Goal: Information Seeking & Learning: Learn about a topic

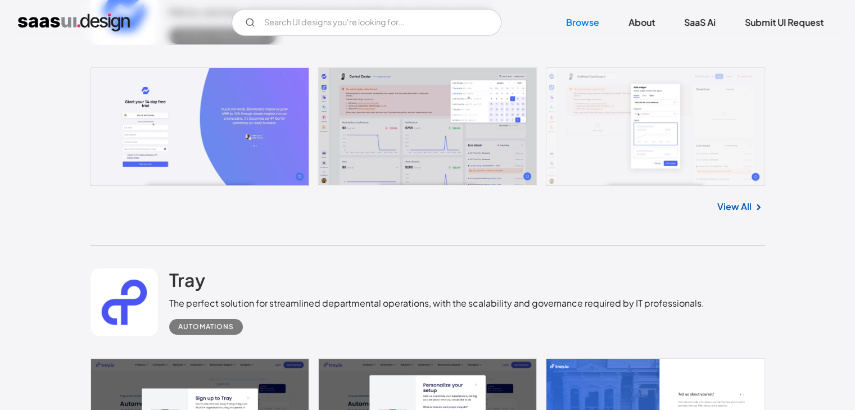
scroll to position [4208, 0]
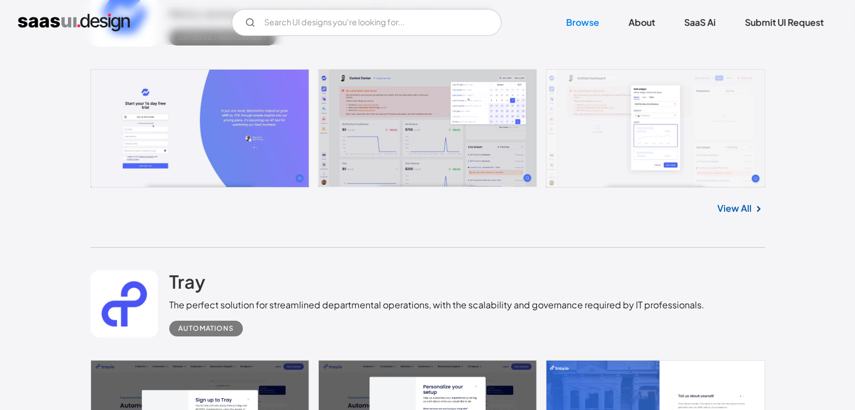
click at [382, 140] on link at bounding box center [428, 128] width 675 height 119
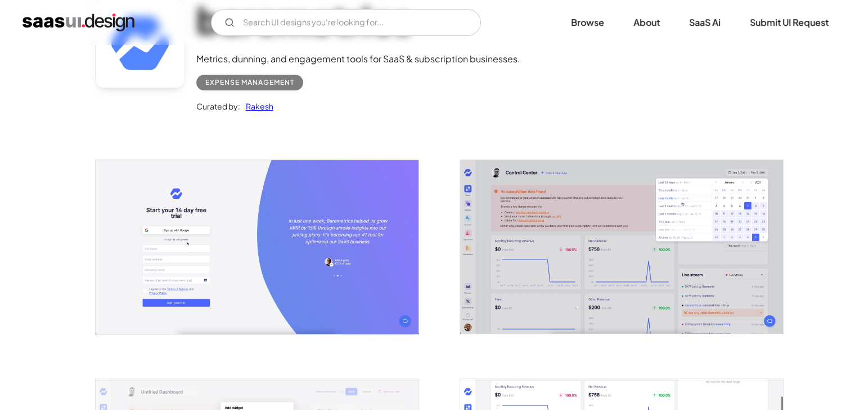
scroll to position [103, 0]
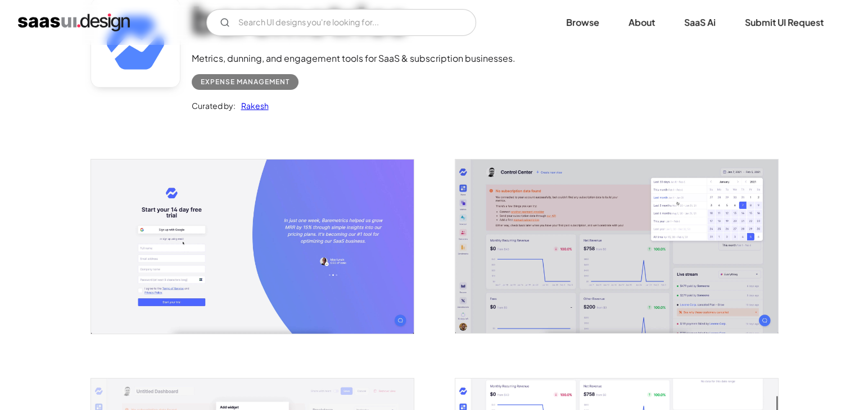
click at [520, 228] on img "open lightbox" at bounding box center [616, 247] width 323 height 174
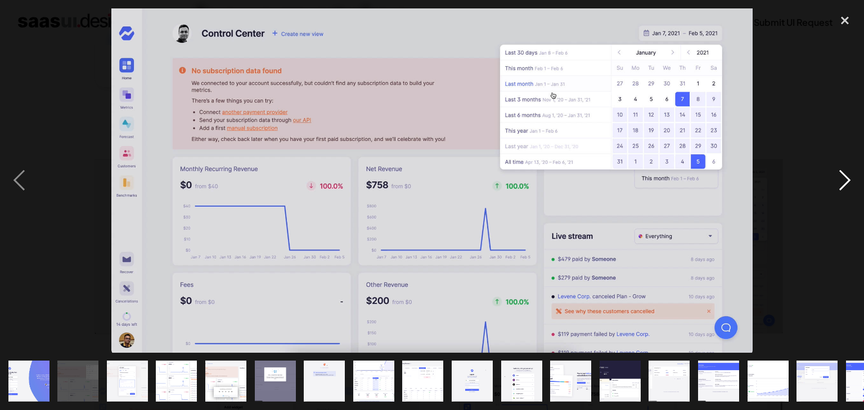
click at [846, 176] on div "next image" at bounding box center [844, 180] width 38 height 345
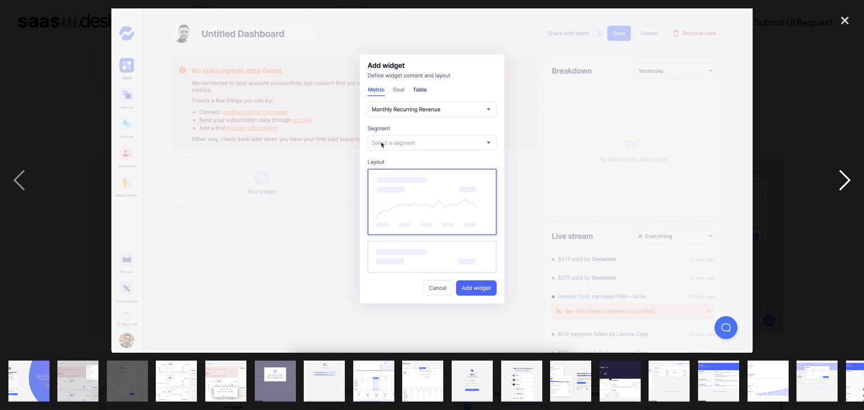
click at [846, 176] on div "next image" at bounding box center [844, 180] width 38 height 345
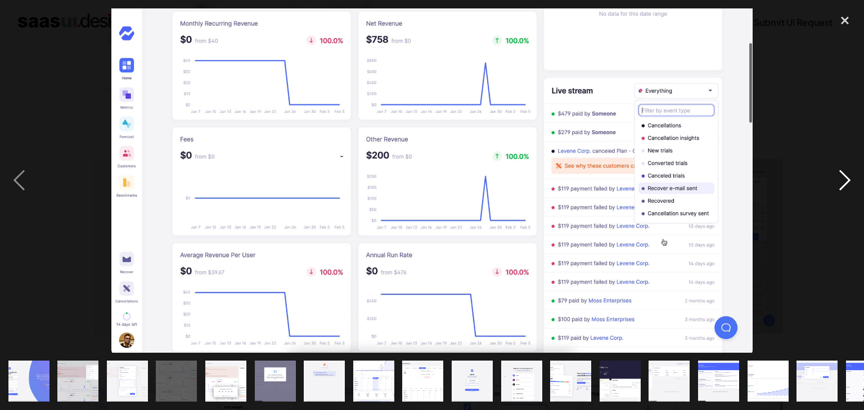
click at [846, 176] on div "next image" at bounding box center [844, 180] width 38 height 345
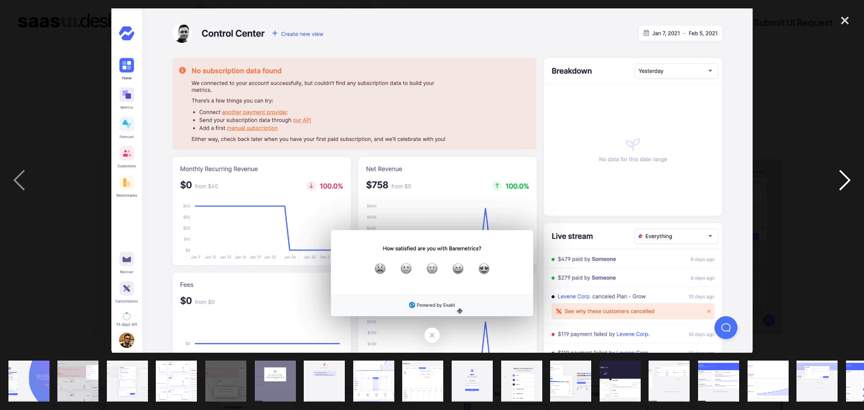
click at [846, 176] on div "next image" at bounding box center [844, 180] width 38 height 345
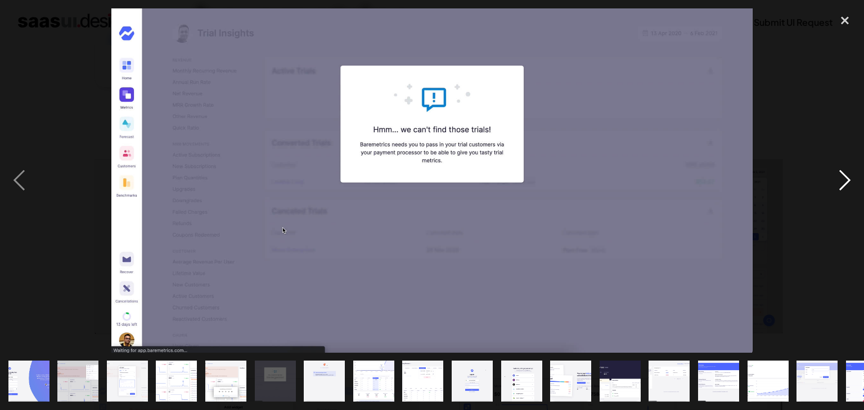
click at [846, 176] on div "next image" at bounding box center [844, 180] width 38 height 345
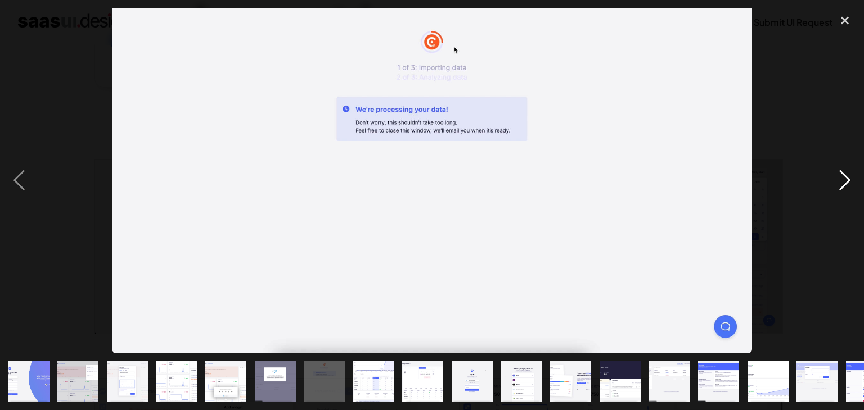
click at [846, 176] on div "next image" at bounding box center [844, 180] width 38 height 345
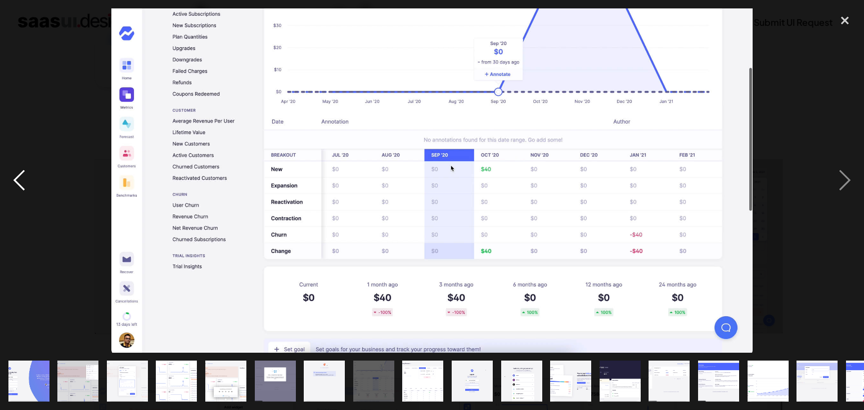
click at [22, 191] on div "previous image" at bounding box center [19, 180] width 38 height 345
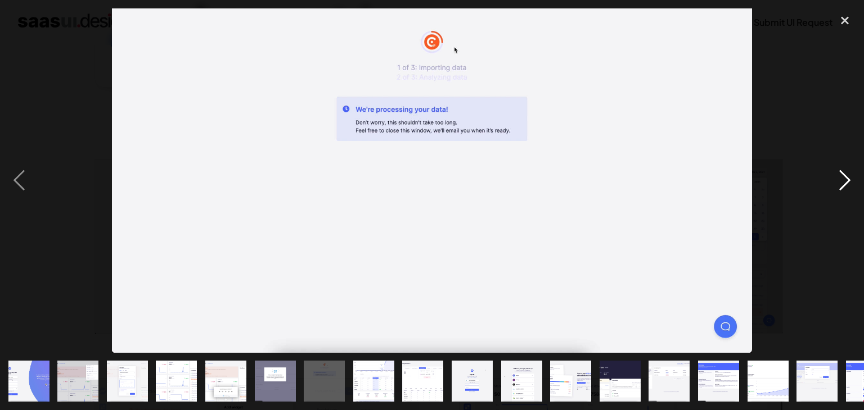
click at [837, 184] on div "next image" at bounding box center [844, 180] width 38 height 345
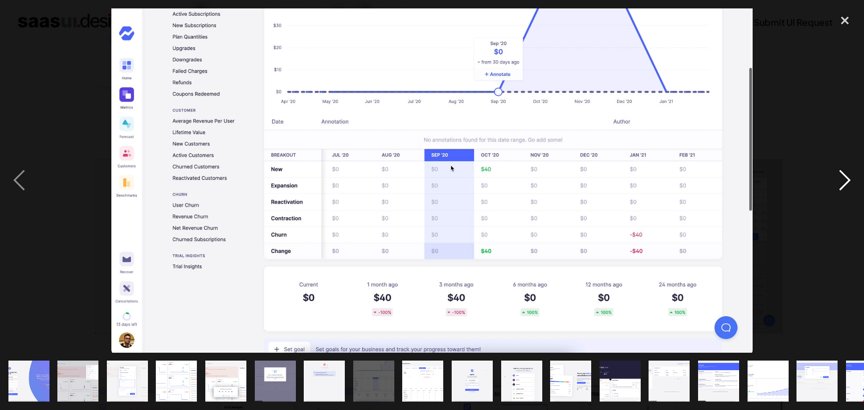
click at [837, 184] on div "next image" at bounding box center [844, 180] width 38 height 345
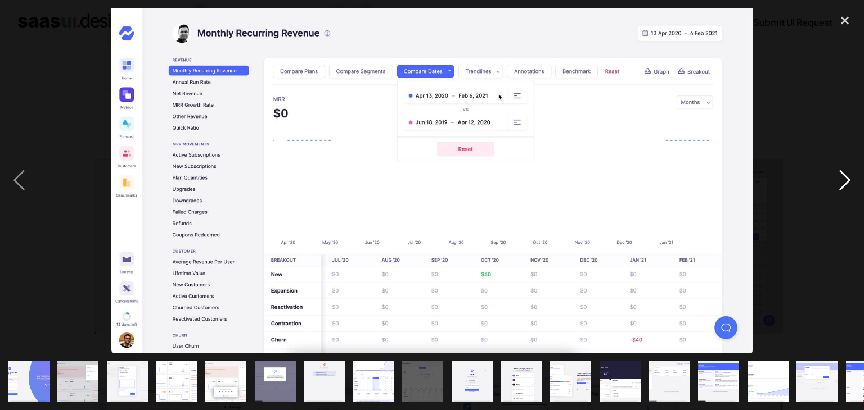
click at [837, 184] on div "next image" at bounding box center [844, 180] width 38 height 345
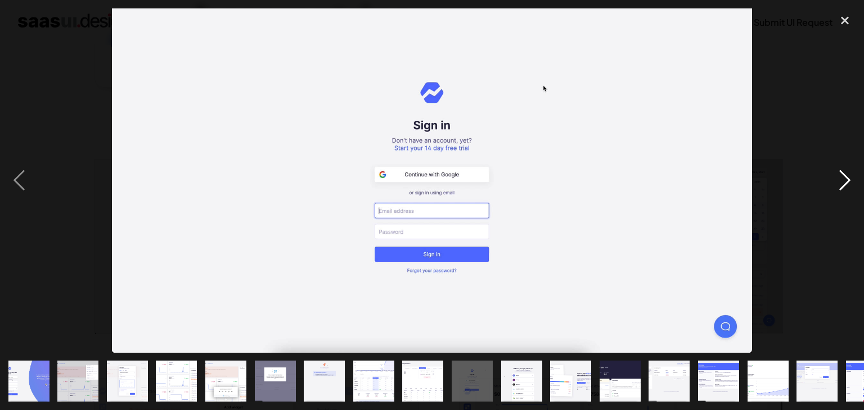
click at [837, 184] on div "next image" at bounding box center [844, 180] width 38 height 345
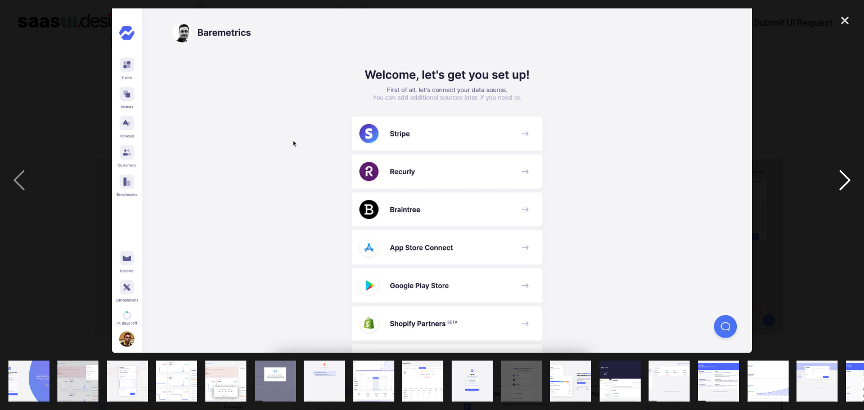
click at [837, 184] on div "next image" at bounding box center [844, 180] width 38 height 345
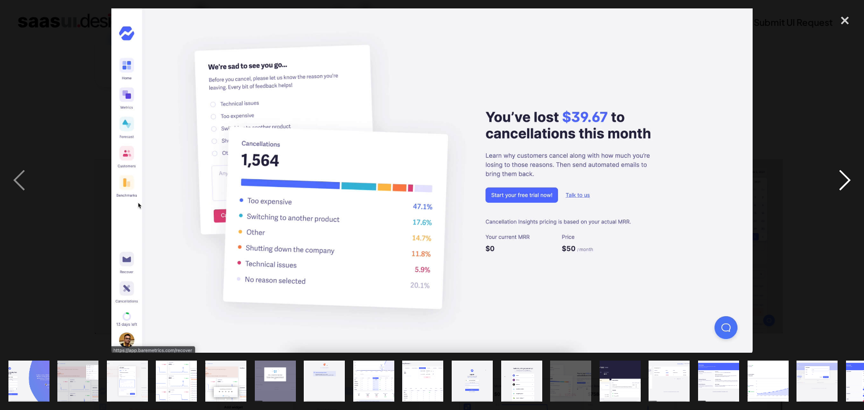
click at [837, 184] on div "next image" at bounding box center [844, 180] width 38 height 345
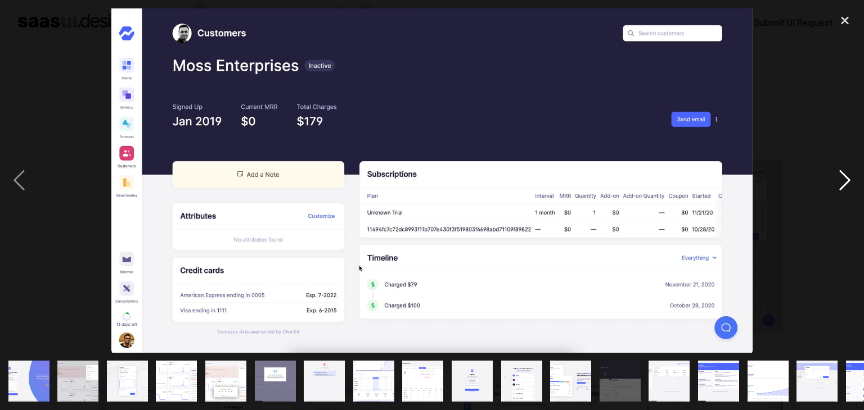
click at [837, 184] on div "next image" at bounding box center [844, 180] width 38 height 345
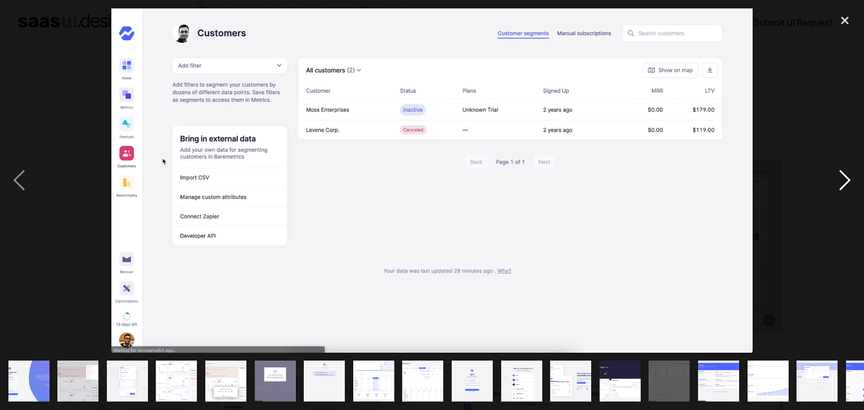
click at [837, 184] on div "next image" at bounding box center [844, 180] width 38 height 345
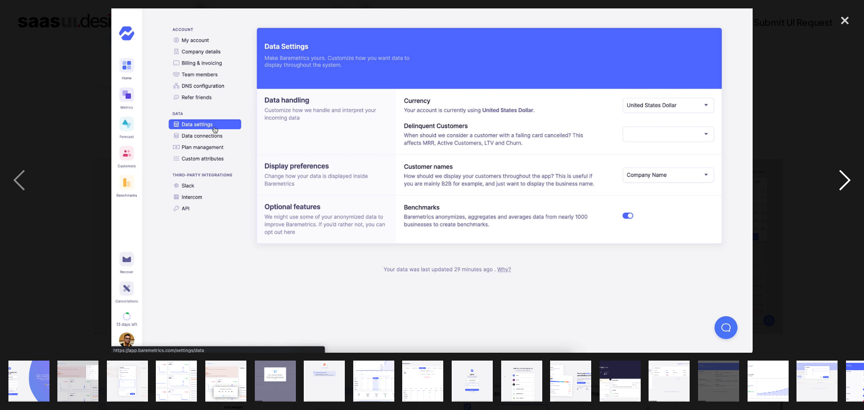
click at [837, 184] on div "next image" at bounding box center [844, 180] width 38 height 345
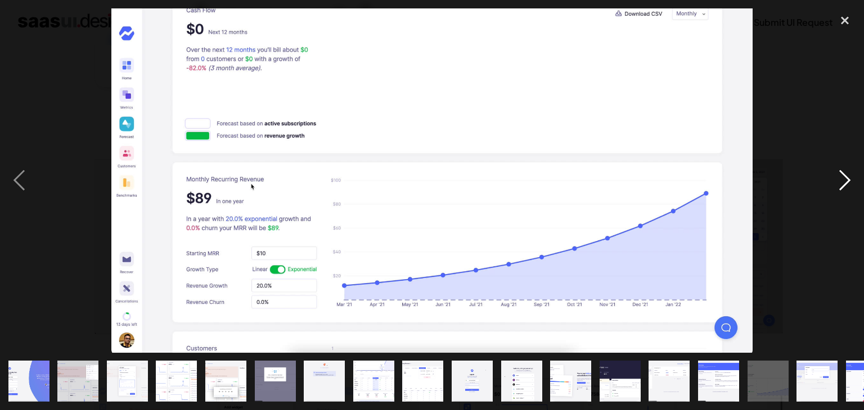
click at [837, 184] on div "next image" at bounding box center [844, 180] width 38 height 345
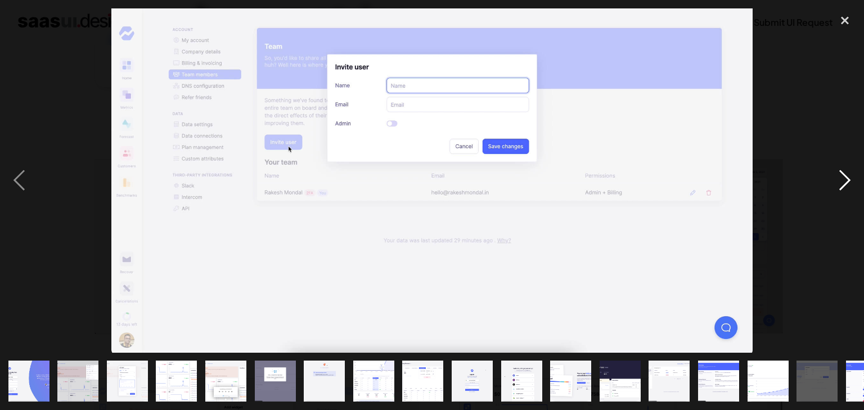
click at [837, 184] on div "next image" at bounding box center [844, 180] width 38 height 345
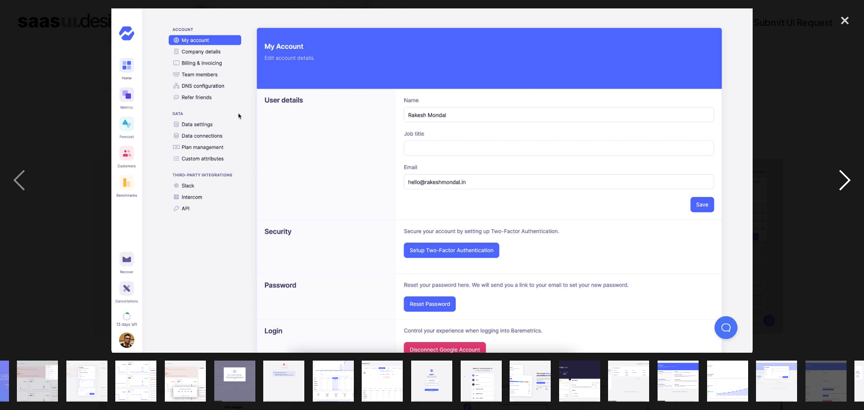
click at [837, 184] on div "next image" at bounding box center [844, 180] width 38 height 345
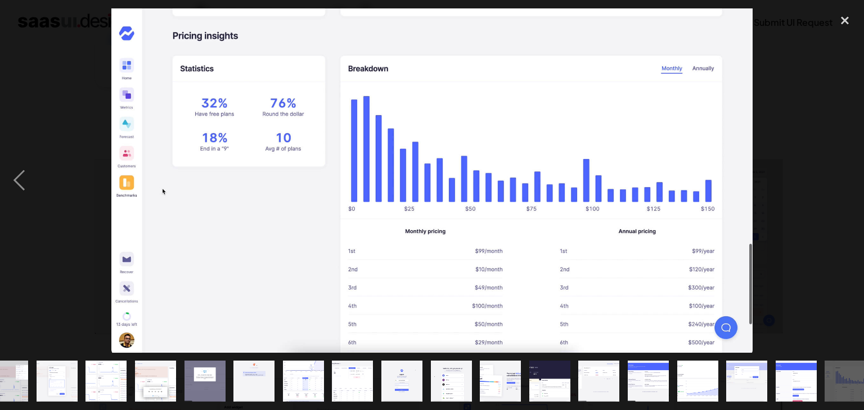
click at [837, 184] on div "next image" at bounding box center [844, 180] width 38 height 345
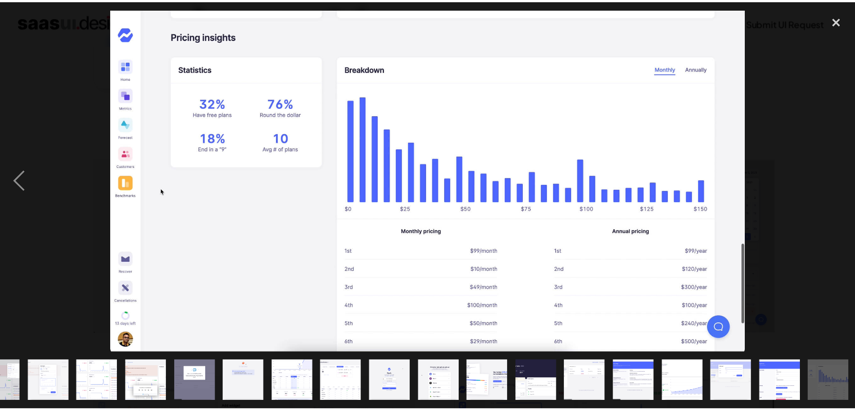
scroll to position [0, 79]
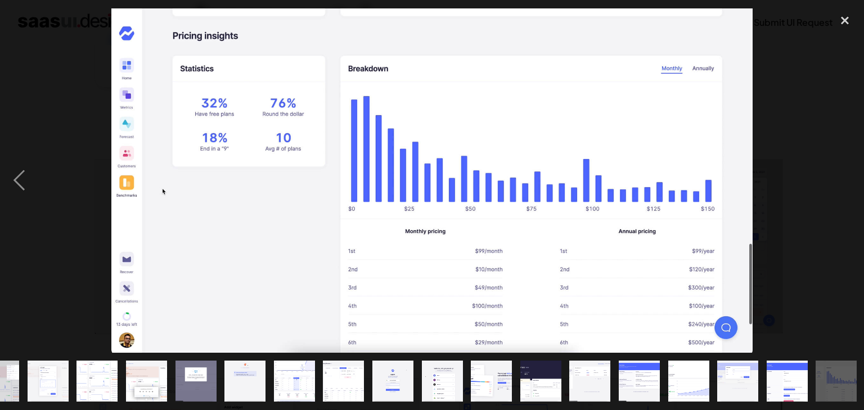
click at [837, 184] on div "next image" at bounding box center [844, 180] width 38 height 345
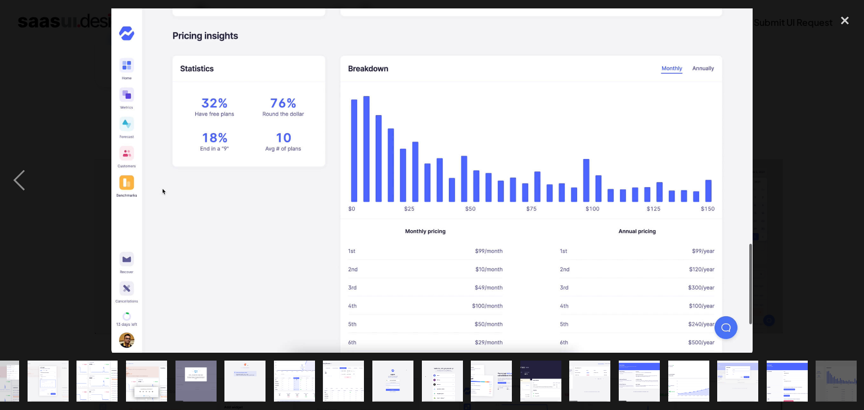
drag, startPoint x: 837, startPoint y: 184, endPoint x: 843, endPoint y: 43, distance: 141.8
click at [843, 43] on div "next image" at bounding box center [844, 180] width 38 height 345
click at [848, 19] on div "close lightbox" at bounding box center [844, 20] width 38 height 25
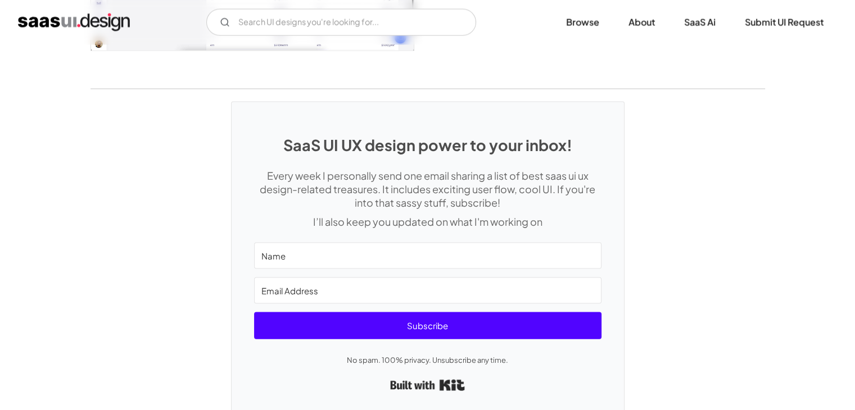
scroll to position [2401, 0]
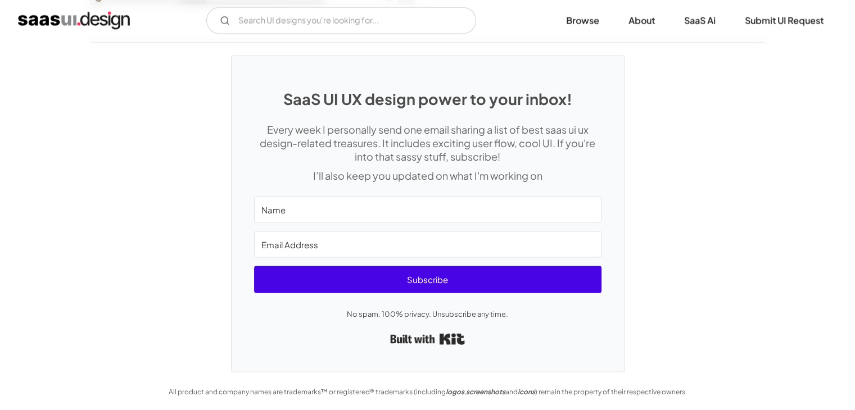
click at [424, 278] on span "Subscribe" at bounding box center [428, 280] width 348 height 27
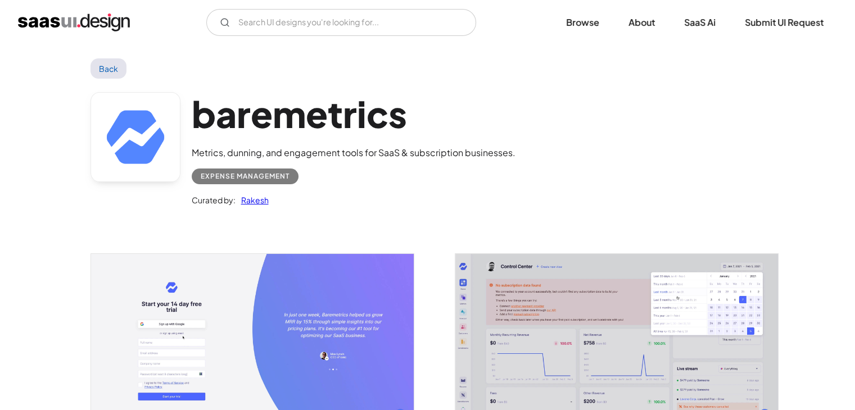
scroll to position [0, 0]
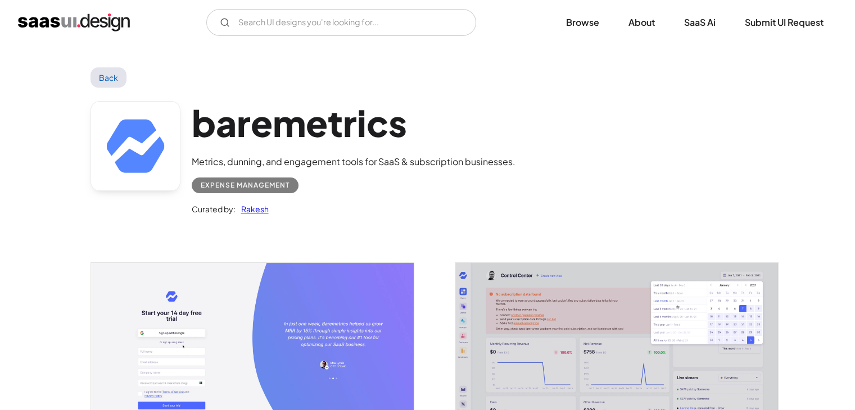
click at [158, 160] on link at bounding box center [136, 146] width 90 height 90
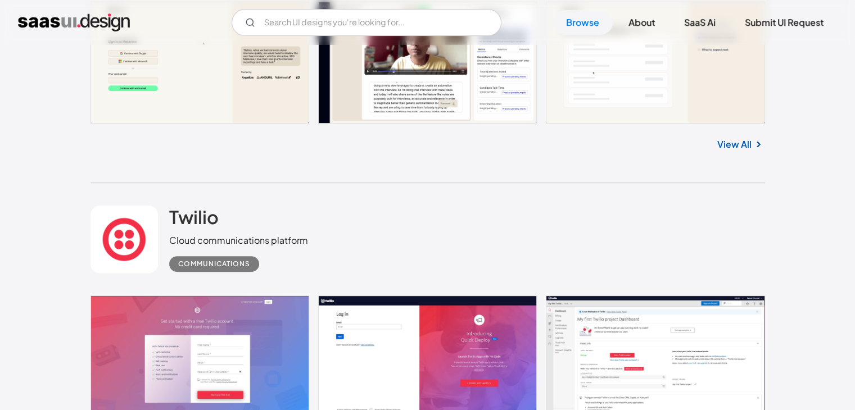
scroll to position [13408, 0]
